Goal: Navigation & Orientation: Find specific page/section

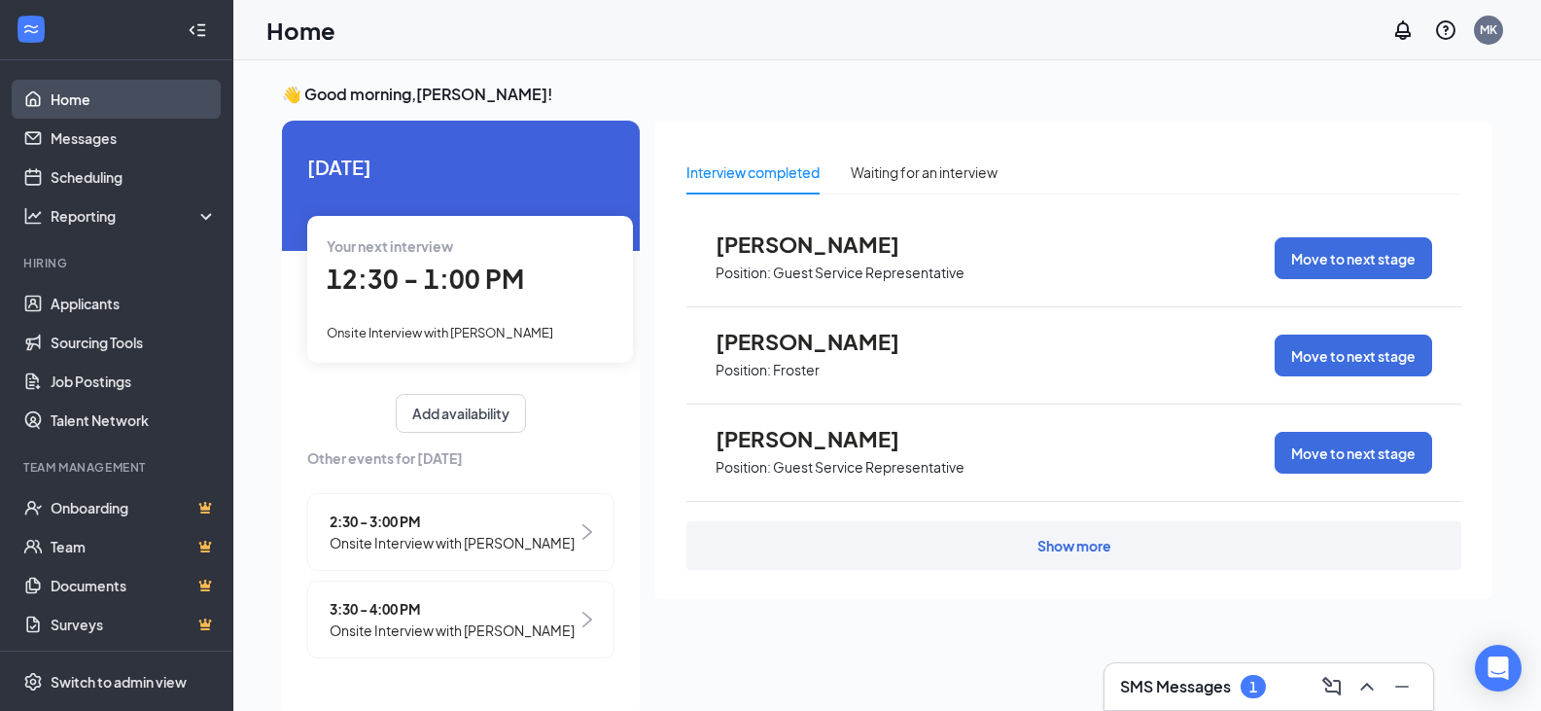
click at [96, 103] on link "Home" at bounding box center [134, 99] width 166 height 39
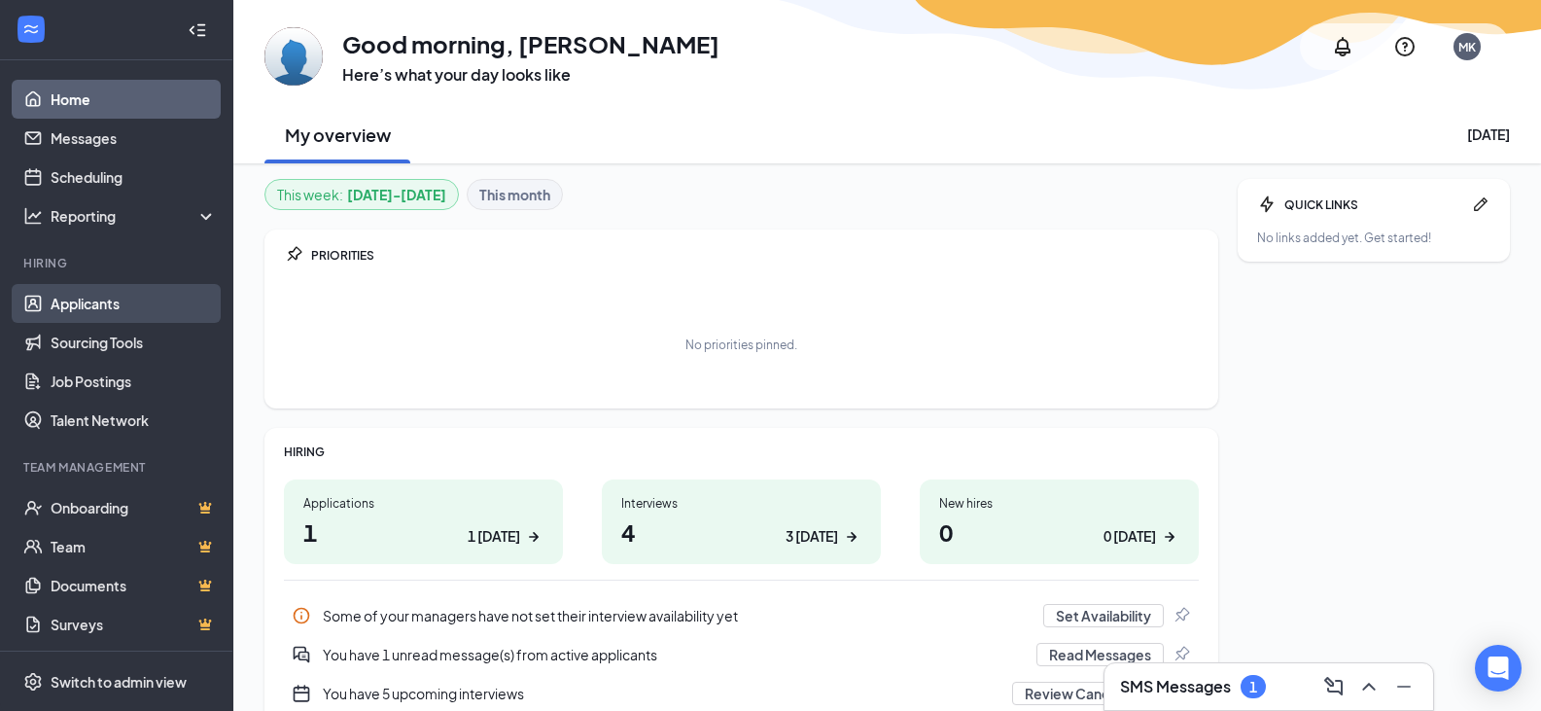
click at [110, 310] on link "Applicants" at bounding box center [134, 303] width 166 height 39
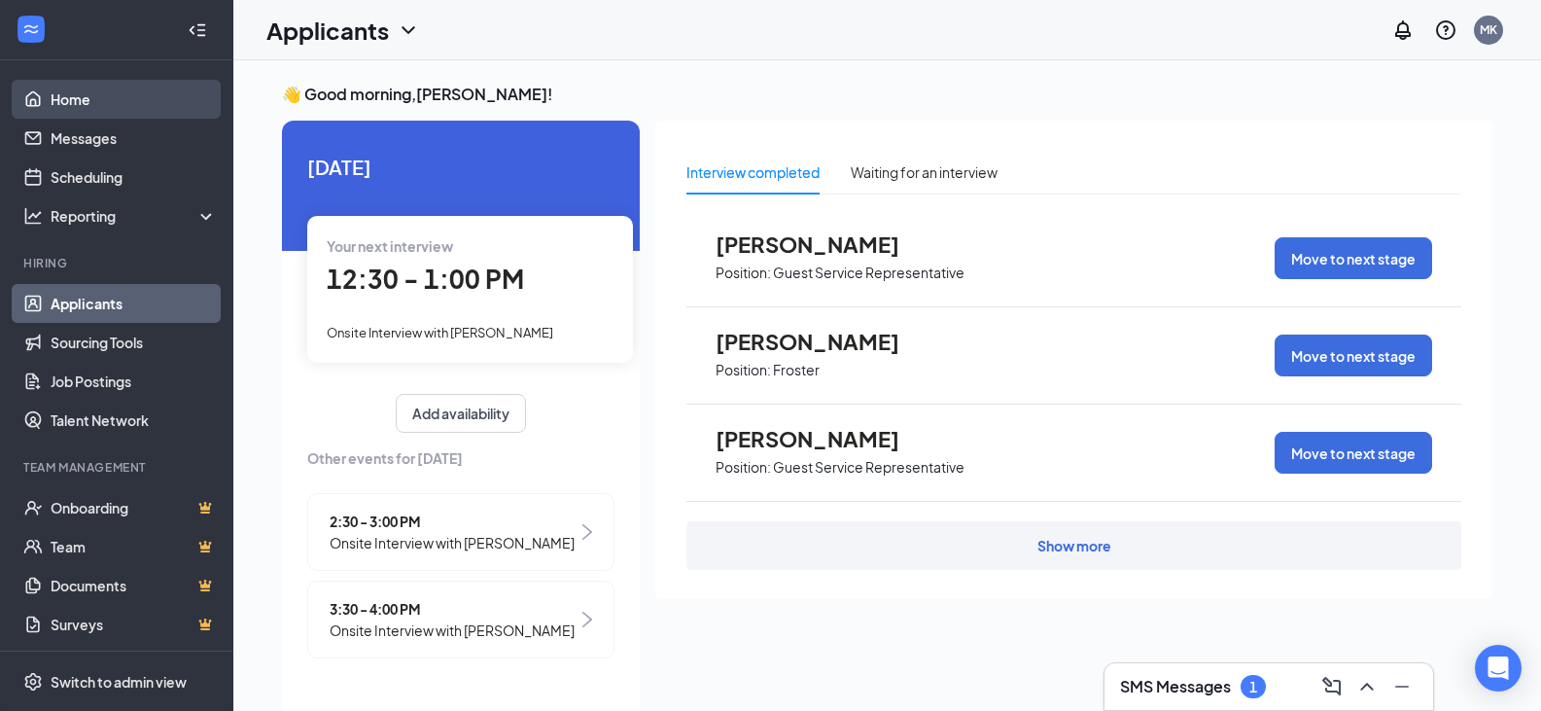
click at [58, 88] on link "Home" at bounding box center [134, 99] width 166 height 39
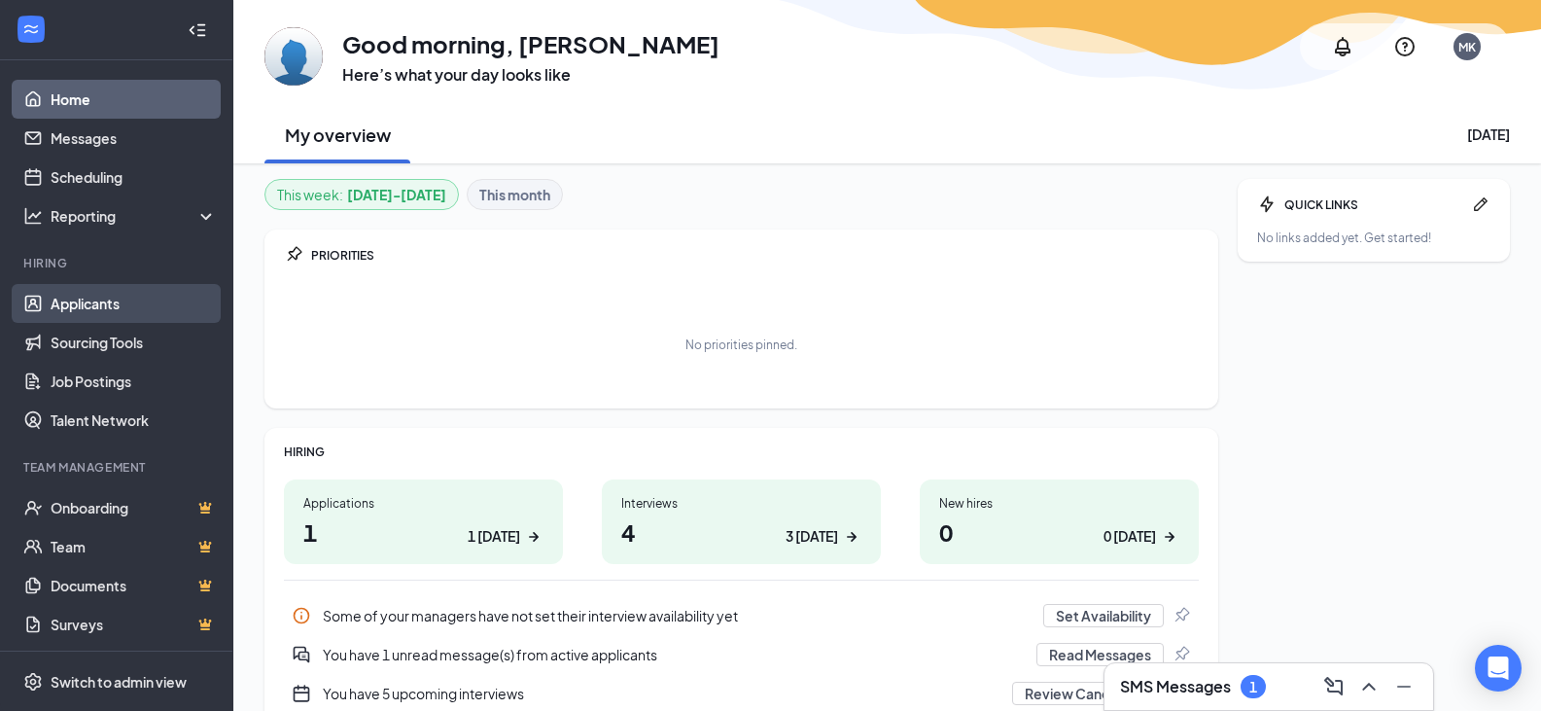
click at [84, 306] on link "Applicants" at bounding box center [134, 303] width 166 height 39
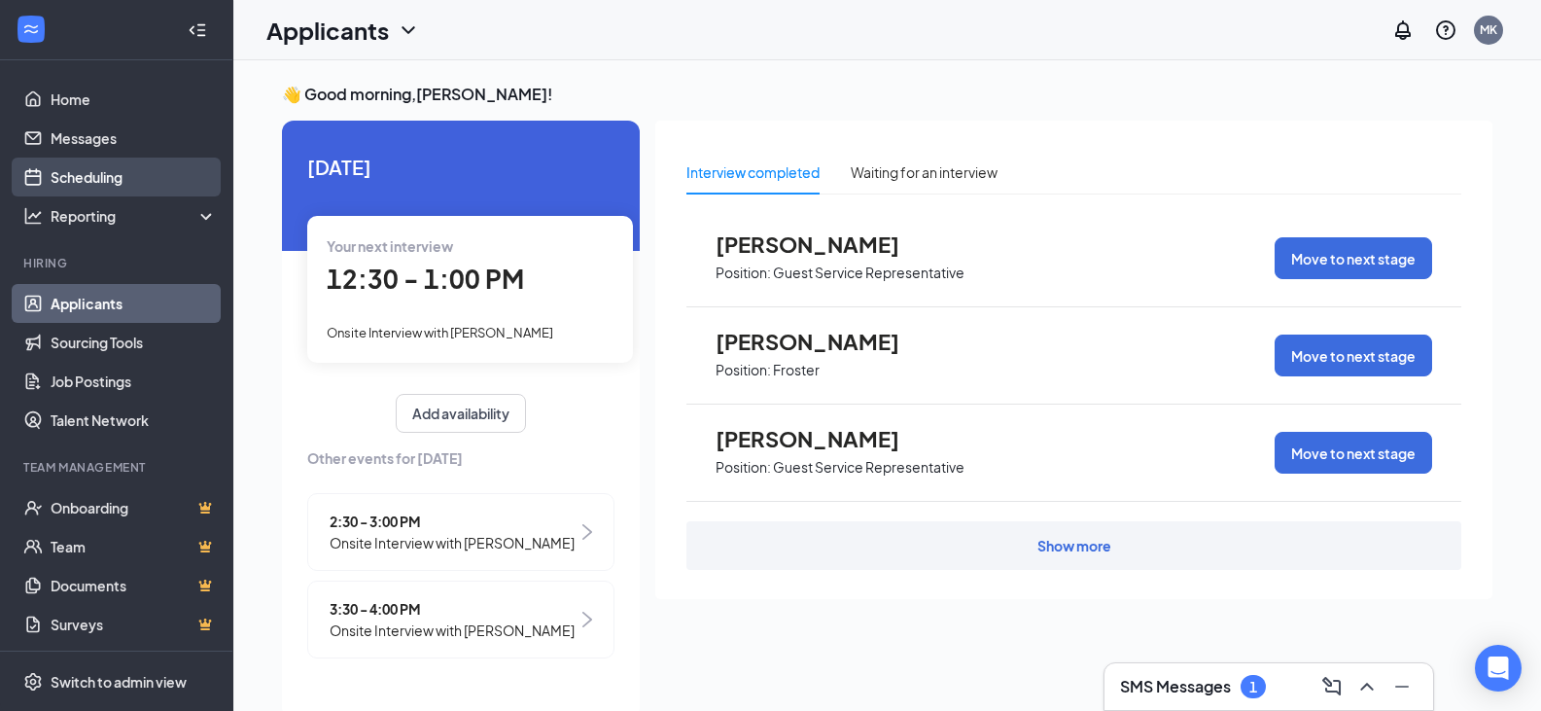
click at [65, 179] on link "Scheduling" at bounding box center [134, 177] width 166 height 39
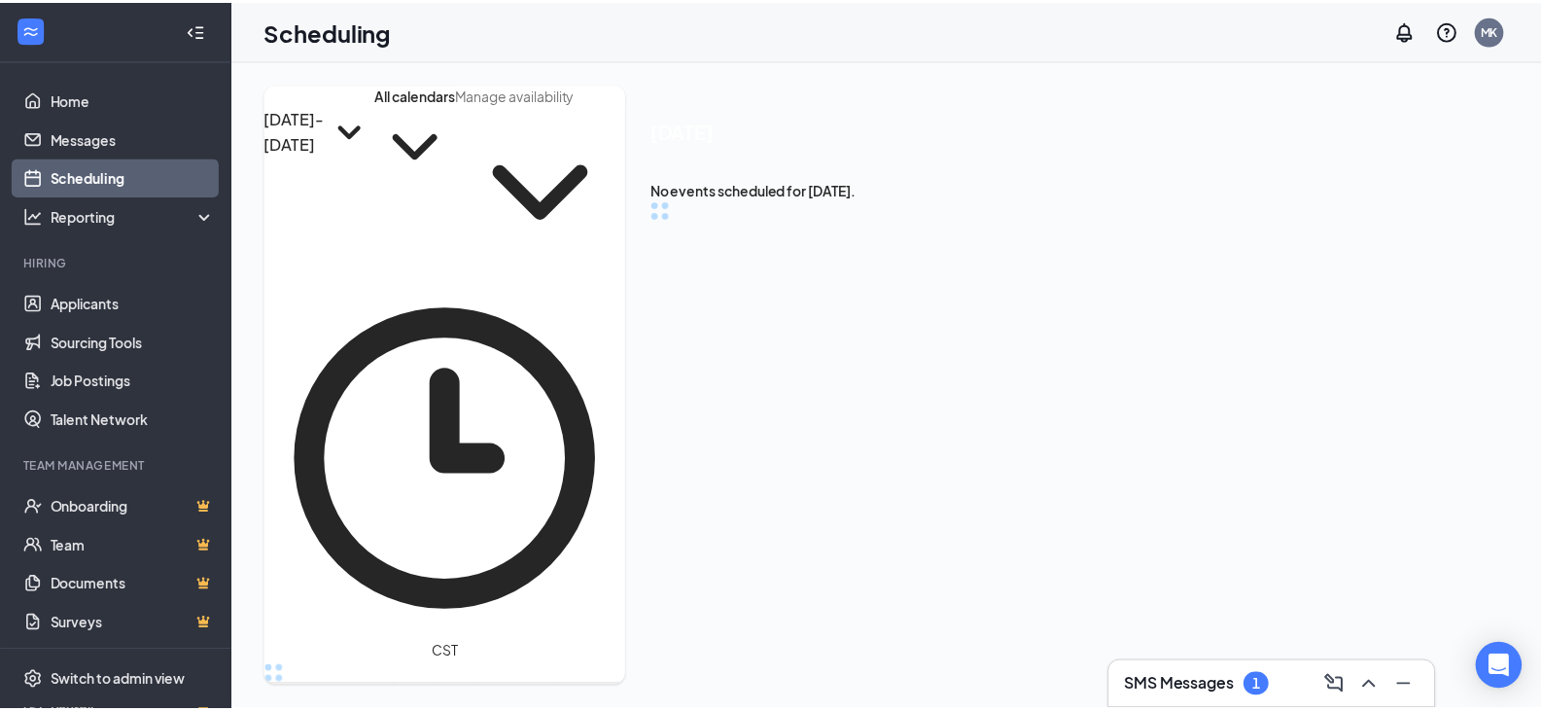
scroll to position [687, 0]
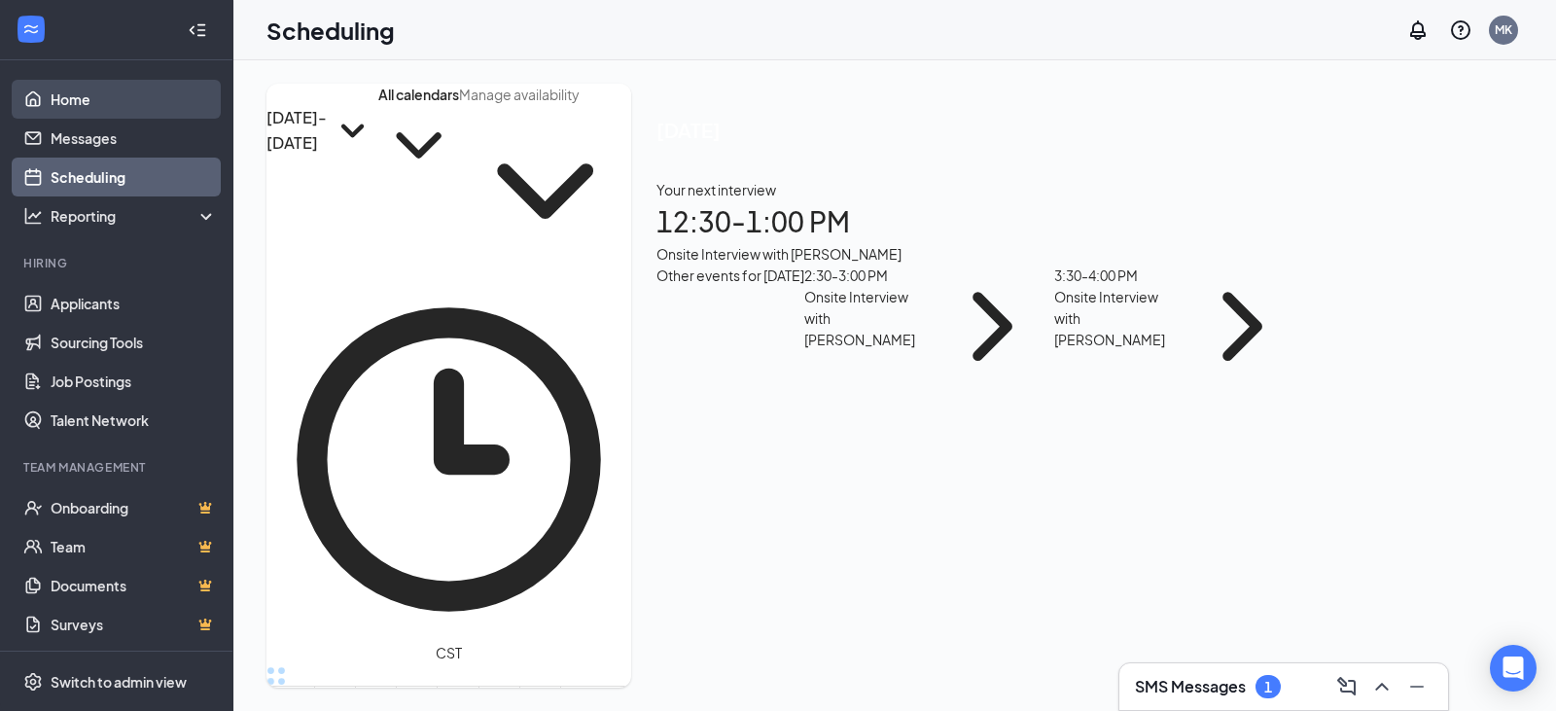
click at [100, 98] on link "Home" at bounding box center [134, 99] width 166 height 39
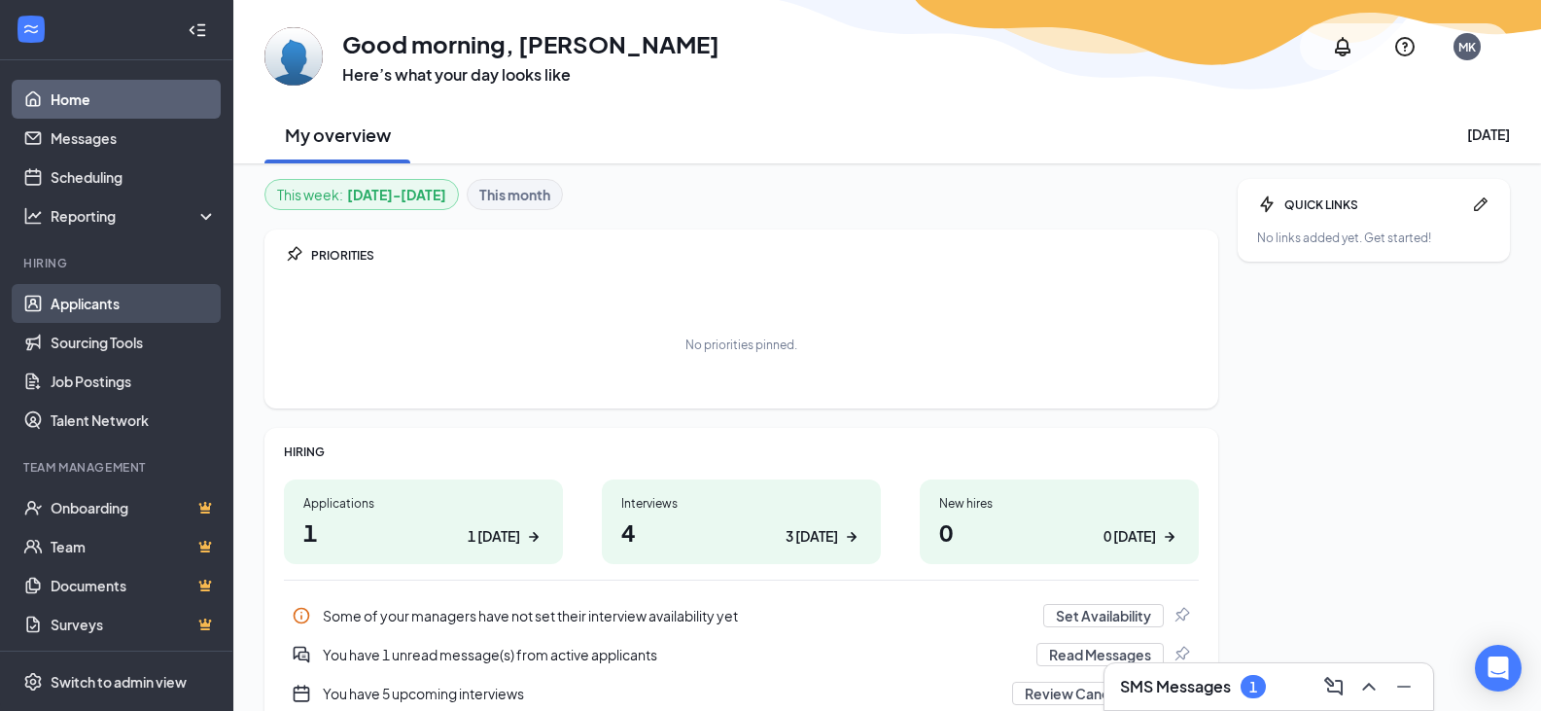
click at [103, 305] on link "Applicants" at bounding box center [134, 303] width 166 height 39
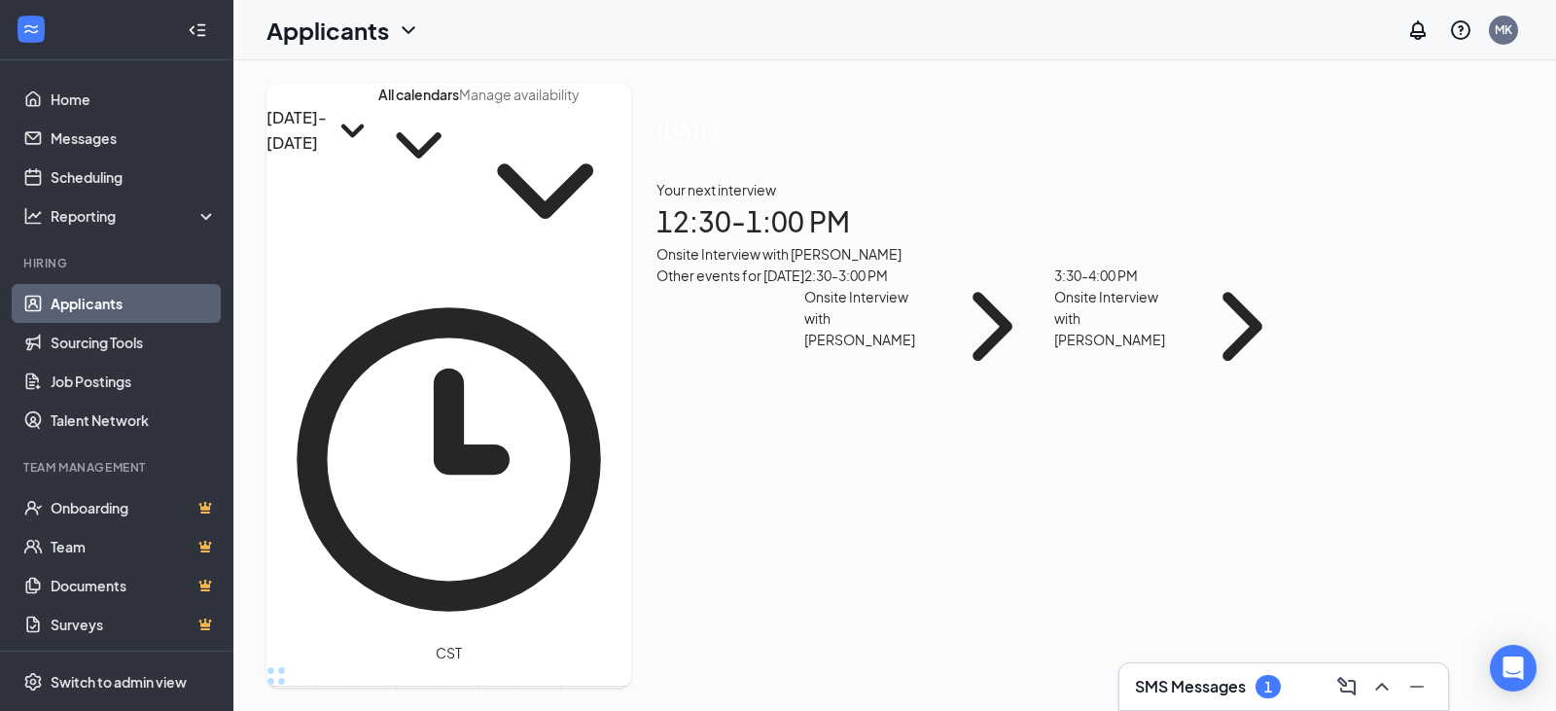
scroll to position [687, 0]
click at [98, 105] on link "Home" at bounding box center [134, 99] width 166 height 39
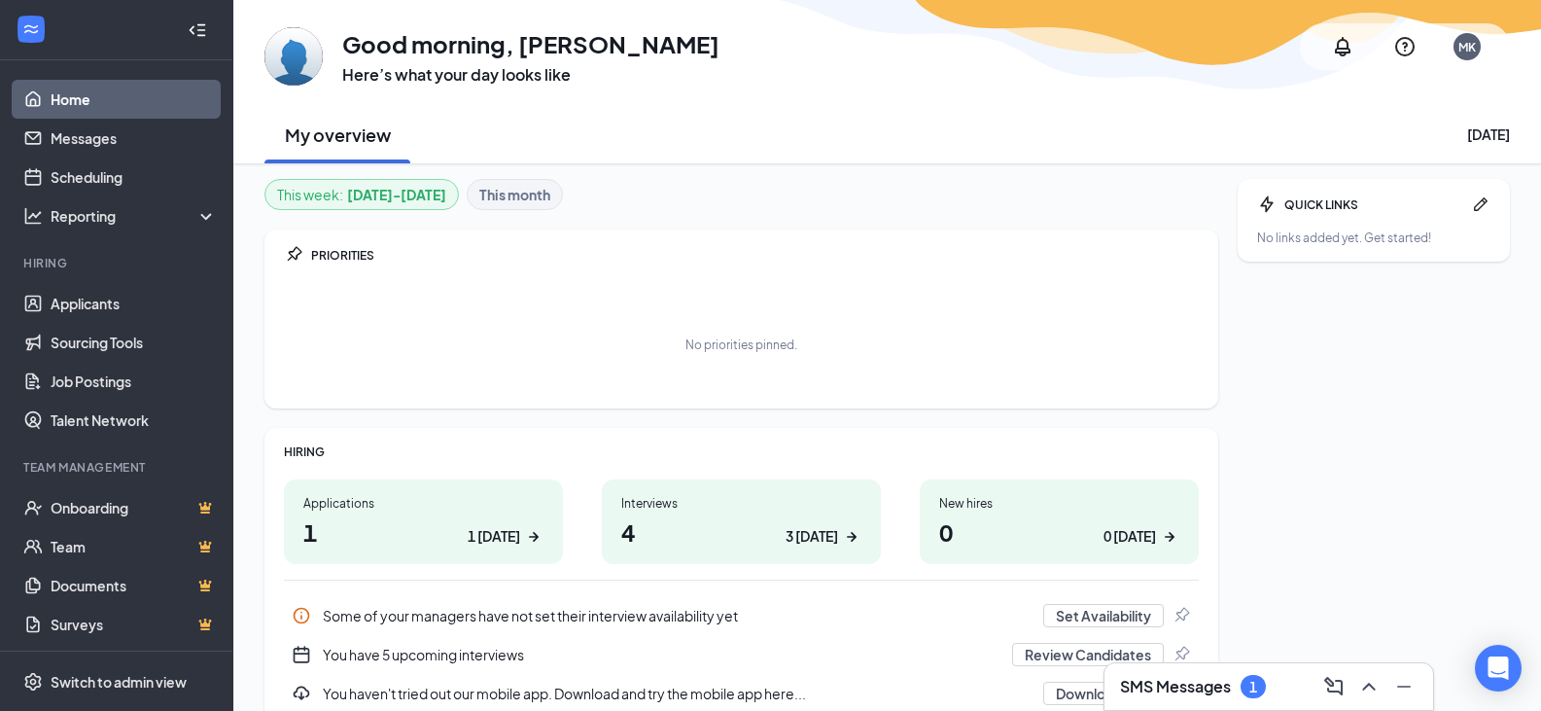
click at [1048, 330] on div "No priorities pinned." at bounding box center [741, 344] width 915 height 97
click at [77, 174] on link "Scheduling" at bounding box center [134, 177] width 166 height 39
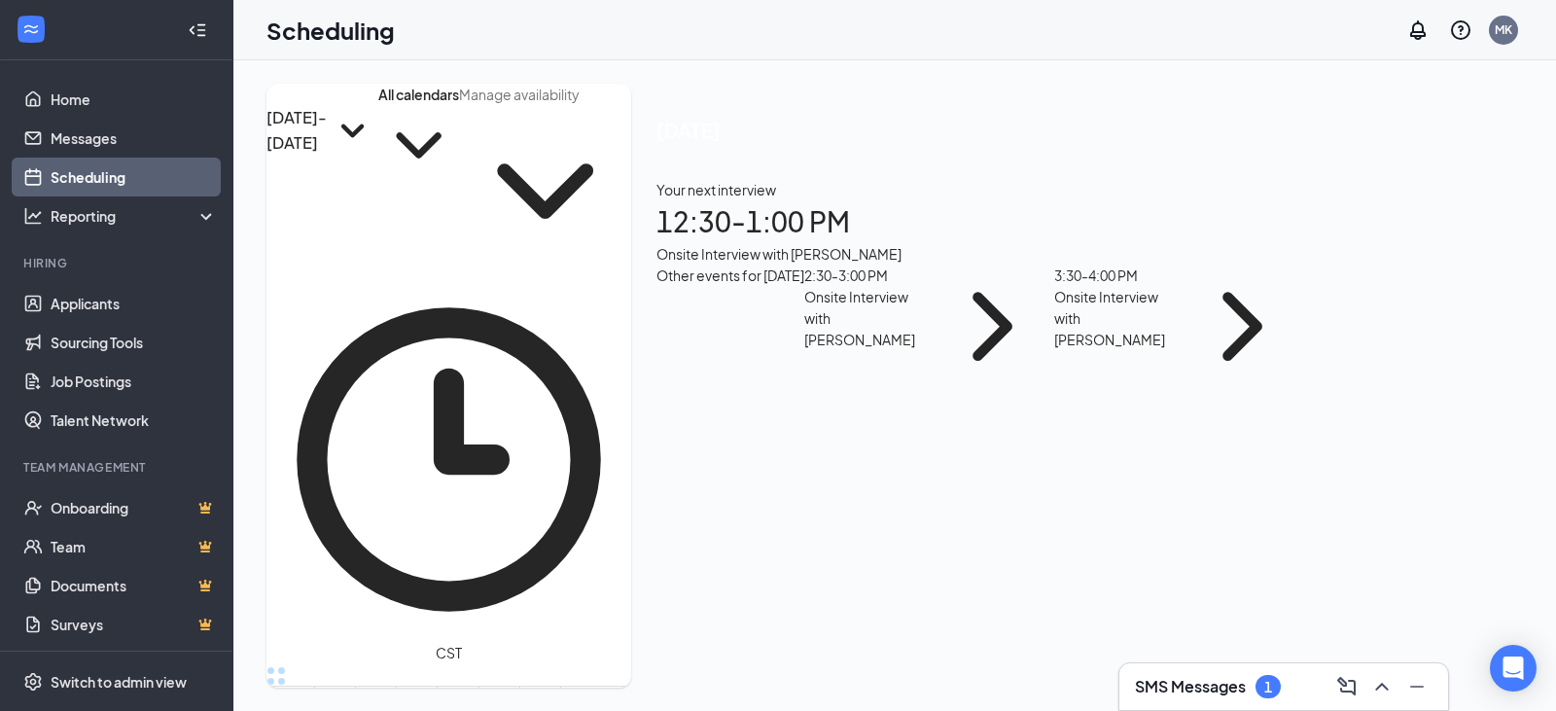
scroll to position [687, 0]
